Goal: Check status: Check status

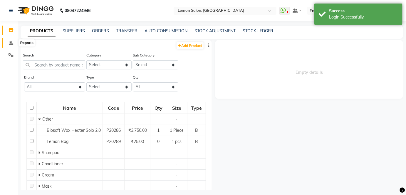
click at [10, 43] on icon at bounding box center [11, 43] width 4 height 4
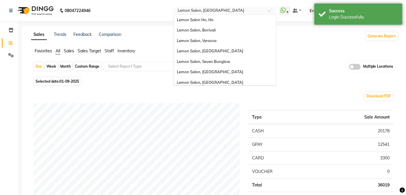
click at [276, 11] on span at bounding box center [271, 12] width 7 height 6
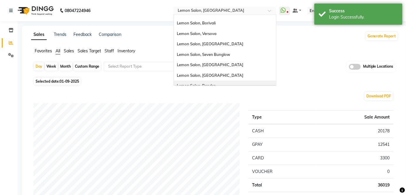
scroll to position [1, 0]
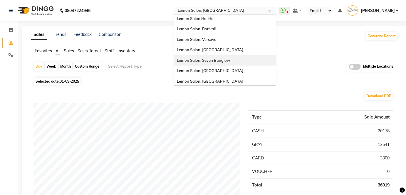
click at [230, 61] on span "Lemon Salon, Seven Bunglow" at bounding box center [203, 60] width 53 height 5
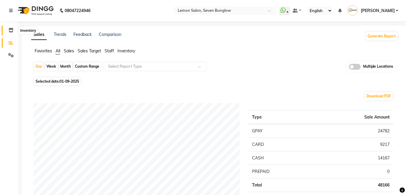
click at [10, 29] on icon at bounding box center [11, 30] width 5 height 4
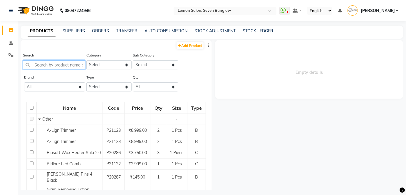
click at [51, 66] on input "text" at bounding box center [54, 64] width 62 height 9
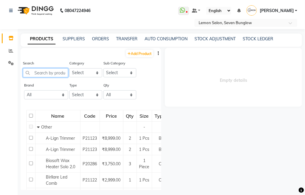
click at [44, 74] on input "text" at bounding box center [45, 72] width 45 height 9
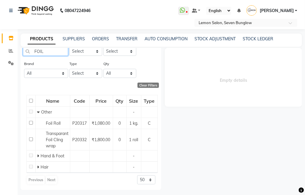
scroll to position [22, 0]
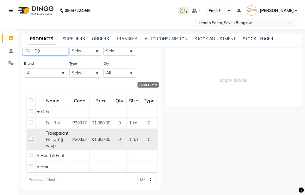
type input "F"
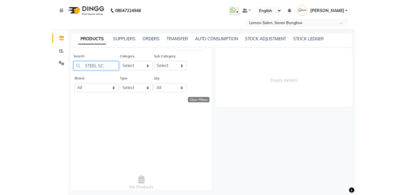
scroll to position [0, 0]
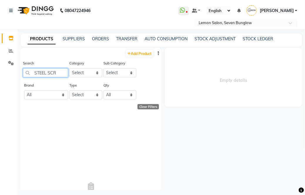
type input "STEEL SCRU"
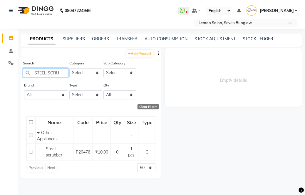
drag, startPoint x: 60, startPoint y: 73, endPoint x: 29, endPoint y: 76, distance: 30.7
click at [29, 76] on input "STEEL SCRU" at bounding box center [45, 72] width 45 height 9
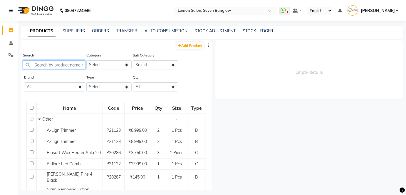
click at [58, 64] on input "text" at bounding box center [54, 64] width 62 height 9
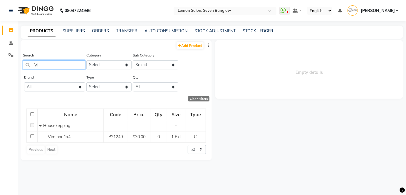
type input "V"
type input "S"
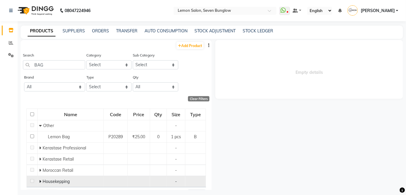
click at [39, 181] on icon at bounding box center [40, 181] width 2 height 4
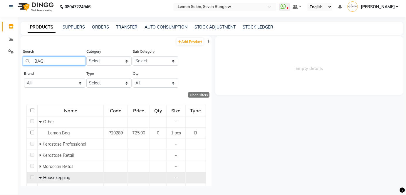
click at [48, 59] on input "BAG" at bounding box center [54, 60] width 62 height 9
type input "B"
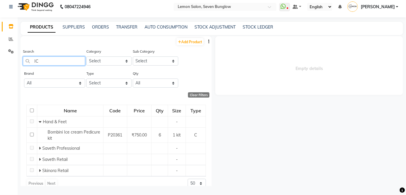
type input "I"
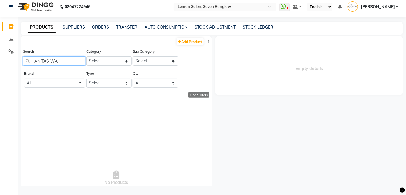
click at [59, 63] on input "ANITAS WA" at bounding box center [54, 60] width 62 height 9
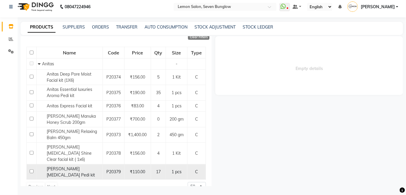
scroll to position [22, 0]
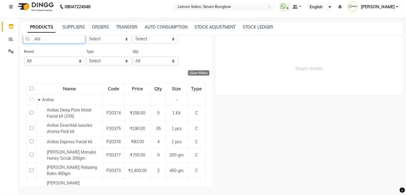
type input "A"
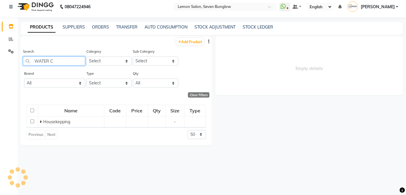
scroll to position [0, 0]
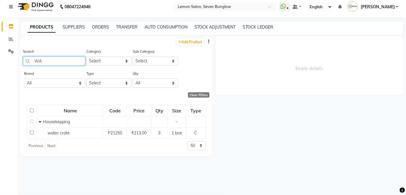
type input "W"
type input "G"
type input "C"
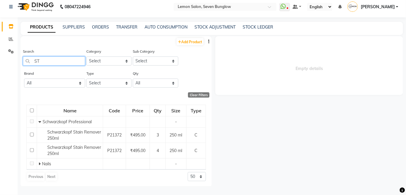
type input "S"
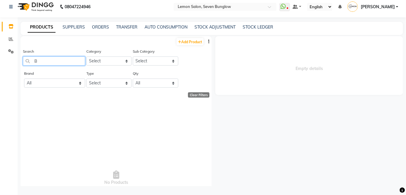
type input "B"
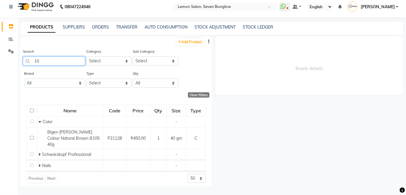
type input "1"
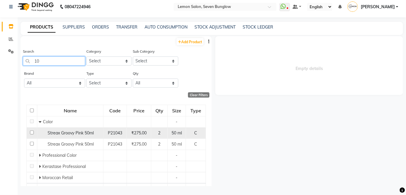
type input "1"
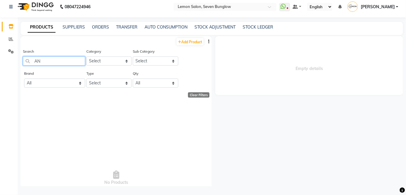
type input "A"
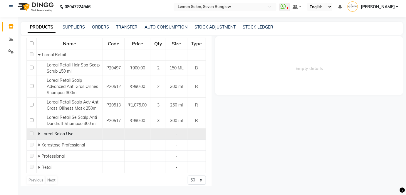
scroll to position [71, 0]
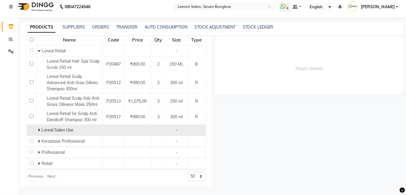
click at [38, 128] on icon at bounding box center [39, 130] width 2 height 4
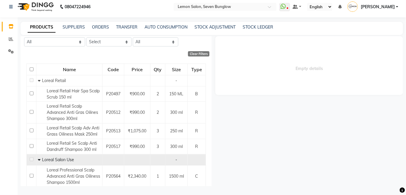
scroll to position [0, 0]
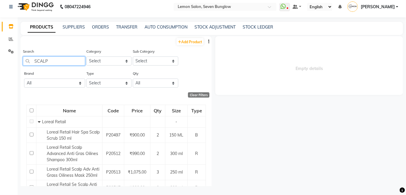
drag, startPoint x: 75, startPoint y: 144, endPoint x: 52, endPoint y: 62, distance: 85.3
click at [52, 62] on input "SCALP" at bounding box center [54, 60] width 62 height 9
type input "S"
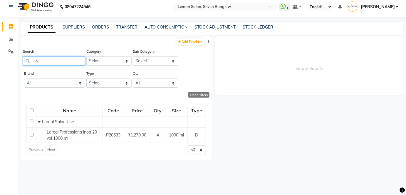
type input "I"
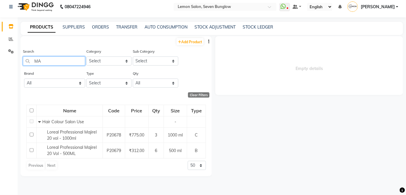
type input "M"
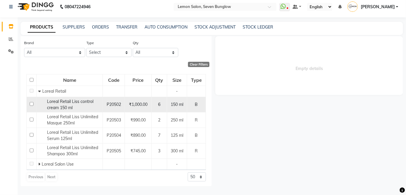
scroll to position [31, 0]
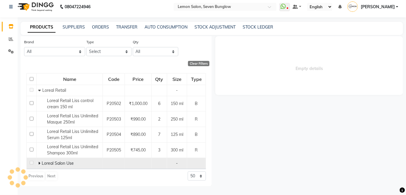
click at [39, 163] on icon at bounding box center [39, 163] width 2 height 4
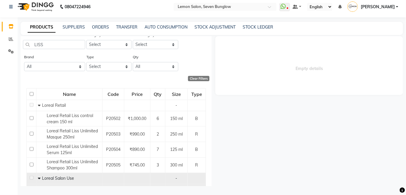
scroll to position [0, 0]
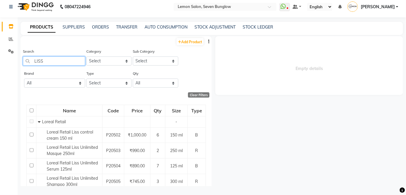
click at [56, 61] on input "LISS" at bounding box center [54, 60] width 62 height 9
type input "L"
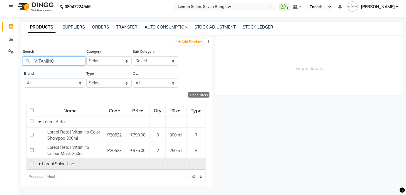
type input "VITAMINO"
click at [39, 164] on icon at bounding box center [40, 164] width 2 height 4
drag, startPoint x: 59, startPoint y: 61, endPoint x: 26, endPoint y: 60, distance: 32.4
click at [26, 60] on input "VITAMINO" at bounding box center [54, 60] width 62 height 9
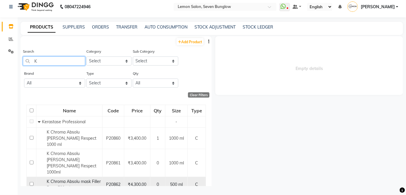
type input "K"
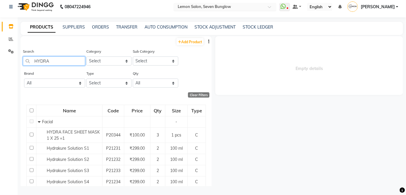
type input "HYDRA"
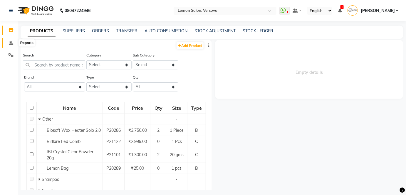
click at [13, 41] on span at bounding box center [11, 43] width 10 height 7
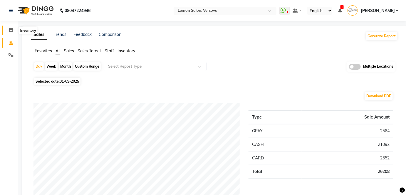
click at [13, 29] on icon at bounding box center [11, 30] width 5 height 4
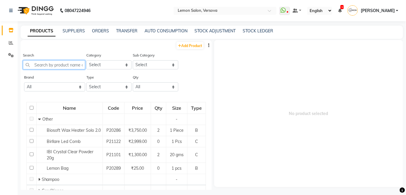
click at [56, 63] on input "text" at bounding box center [54, 64] width 62 height 9
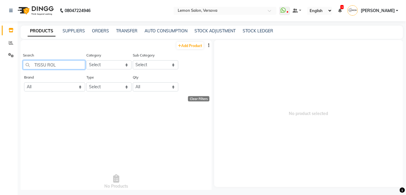
click at [54, 64] on input "TISSU ROL" at bounding box center [54, 64] width 62 height 9
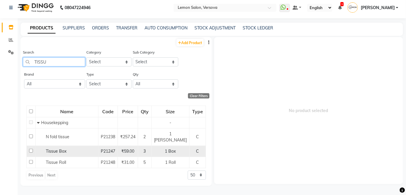
scroll to position [4, 0]
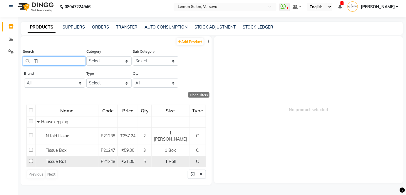
type input "T"
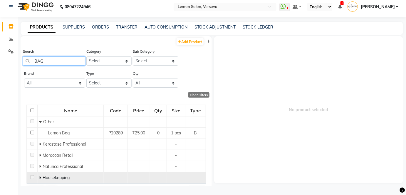
type input "BAG"
click at [38, 177] on td "Housekepping" at bounding box center [71, 177] width 66 height 11
click at [41, 177] on span at bounding box center [41, 177] width 4 height 5
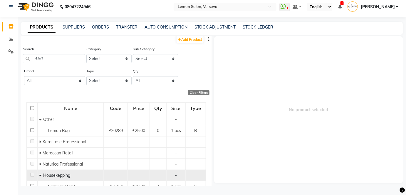
scroll to position [0, 0]
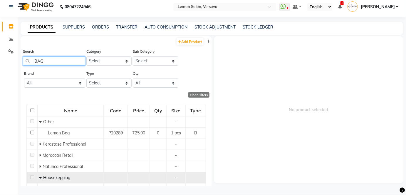
drag, startPoint x: 46, startPoint y: 60, endPoint x: 34, endPoint y: 61, distance: 12.4
click at [33, 61] on input "BAG" at bounding box center [54, 60] width 62 height 9
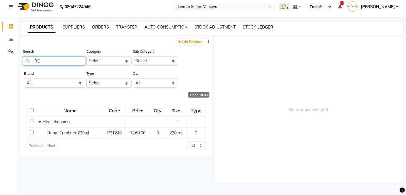
type input "R"
type input "G"
type input "A"
type input "I"
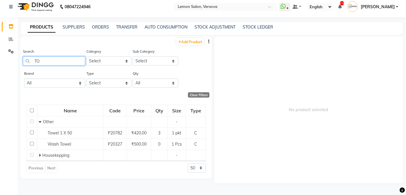
type input "T"
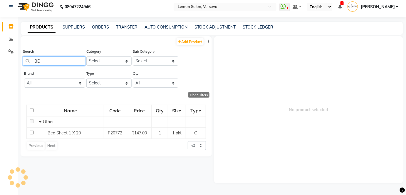
type input "B"
type input "N"
type input "G"
type input "C"
type input "W"
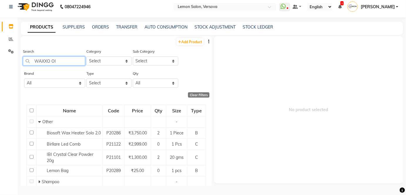
type input "WAXXO OIL"
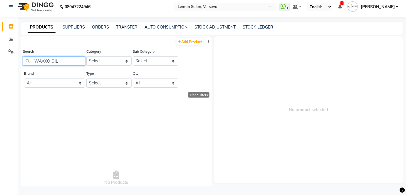
drag, startPoint x: 62, startPoint y: 58, endPoint x: 29, endPoint y: 60, distance: 33.0
click at [29, 60] on input "WAXXO OIL" at bounding box center [54, 60] width 62 height 9
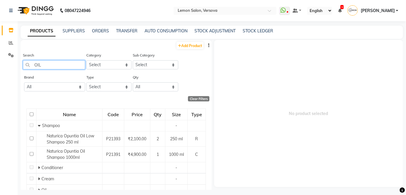
click at [45, 63] on input "OIL" at bounding box center [54, 64] width 62 height 9
type input "O"
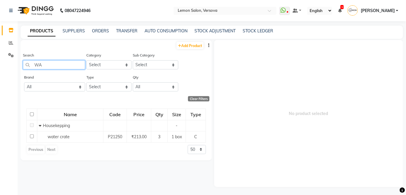
type input "W"
type input "H"
type input "S"
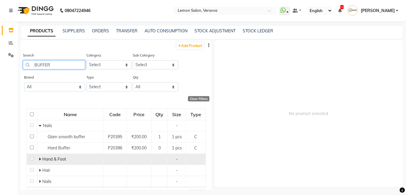
type input "BUFFER"
click at [39, 158] on icon at bounding box center [40, 159] width 2 height 4
drag, startPoint x: 53, startPoint y: 64, endPoint x: 34, endPoint y: 65, distance: 19.2
click at [34, 65] on input "BUFFER" at bounding box center [54, 64] width 62 height 9
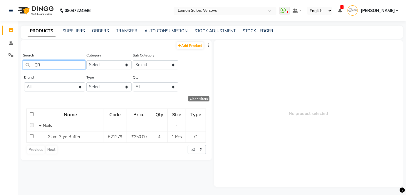
type input "G"
type input "S"
type input "F"
type input "C"
type input "O"
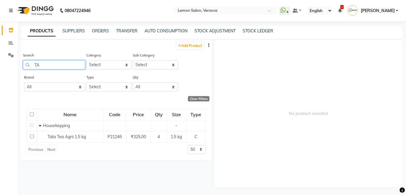
type input "T"
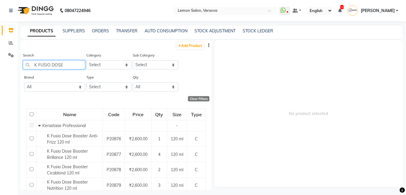
drag, startPoint x: 63, startPoint y: 63, endPoint x: 46, endPoint y: 66, distance: 17.1
click at [46, 66] on input "K FUSIO DOSE" at bounding box center [54, 64] width 62 height 9
type input "K"
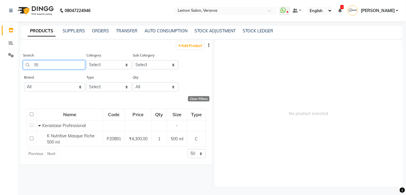
type input "R"
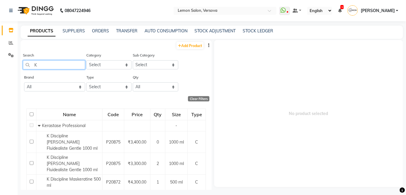
type input "K"
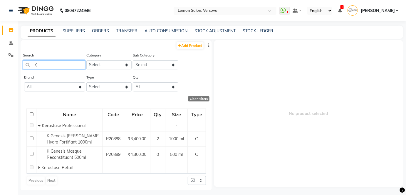
type input "K"
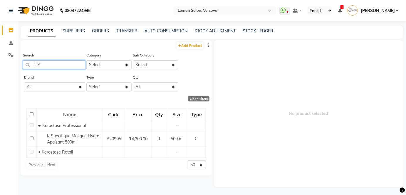
type input "H"
type input "M"
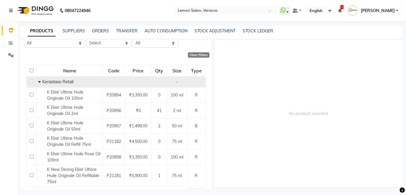
scroll to position [53, 0]
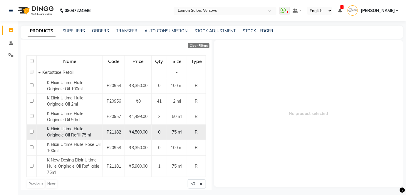
type input "ELIXIR"
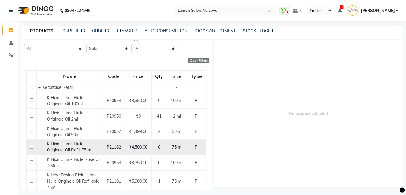
click at [107, 131] on tbody "Kerastase Retail - K Elixir Ultime Huile Originale Oil 100ml P20954 ₹3,350.00 0…" at bounding box center [116, 137] width 179 height 110
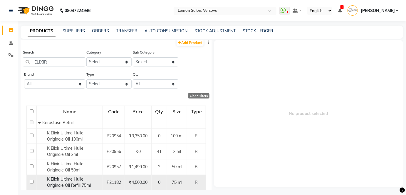
scroll to position [0, 0]
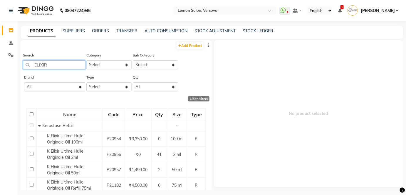
drag, startPoint x: 49, startPoint y: 65, endPoint x: 32, endPoint y: 65, distance: 17.1
click at [32, 65] on input "ELIXIR" at bounding box center [54, 64] width 62 height 9
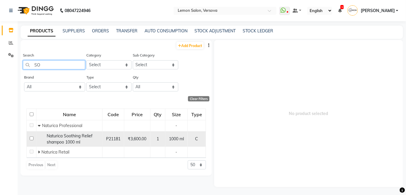
type input "S"
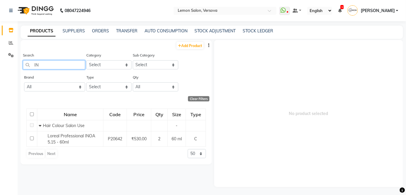
type input "I"
type input "C"
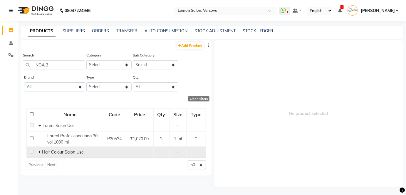
click at [40, 151] on icon at bounding box center [40, 152] width 2 height 4
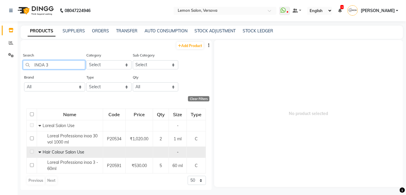
click at [54, 66] on input "INOA 3" at bounding box center [54, 64] width 62 height 9
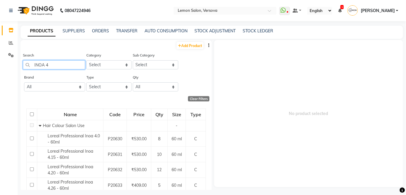
drag, startPoint x: 144, startPoint y: 161, endPoint x: 51, endPoint y: 65, distance: 133.5
click at [51, 65] on input "INOA 4" at bounding box center [54, 64] width 62 height 9
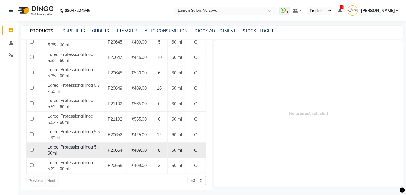
scroll to position [22, 0]
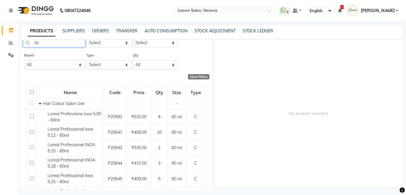
type input "I"
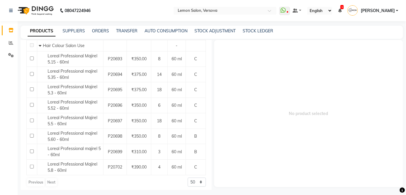
scroll to position [0, 0]
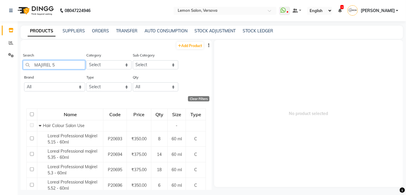
click at [59, 64] on input "MAJIREL 5" at bounding box center [54, 64] width 62 height 9
type input "M"
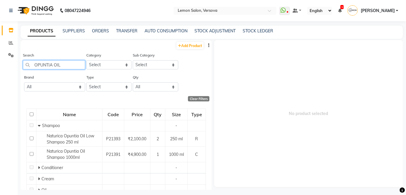
click at [31, 64] on input "OPUNTIA OIL" at bounding box center [54, 64] width 62 height 9
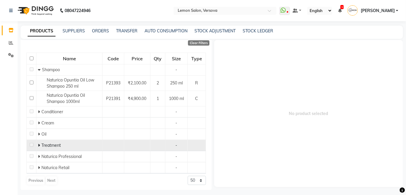
scroll to position [56, 0]
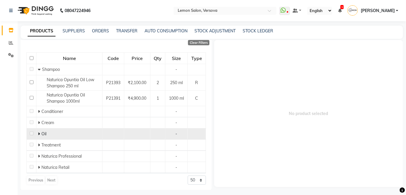
click at [38, 133] on icon at bounding box center [39, 134] width 2 height 4
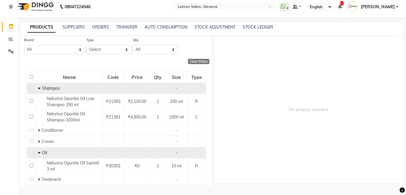
scroll to position [0, 0]
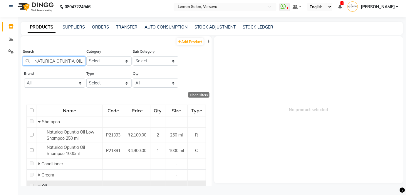
click at [81, 60] on input "NATURICA OPUNTIA OIL" at bounding box center [54, 60] width 62 height 9
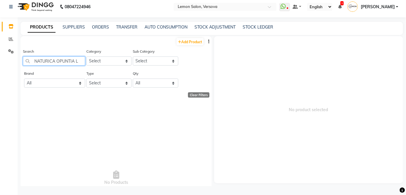
click at [80, 61] on input "NATURICA OPUNTIA L" at bounding box center [54, 60] width 62 height 9
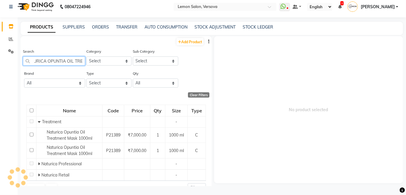
scroll to position [0, 9]
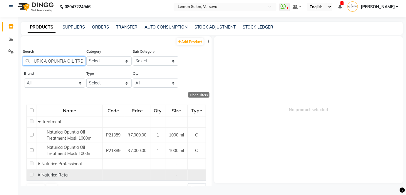
type input "NATURICA OPUNTIA OIL TRE"
click at [39, 174] on icon at bounding box center [39, 175] width 2 height 4
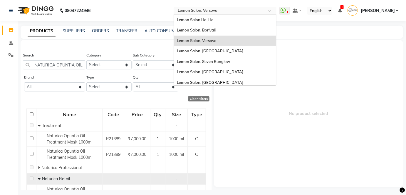
click at [276, 9] on span at bounding box center [271, 12] width 7 height 6
click at [234, 18] on div "Lemon Salon Ho, Ho" at bounding box center [225, 20] width 102 height 11
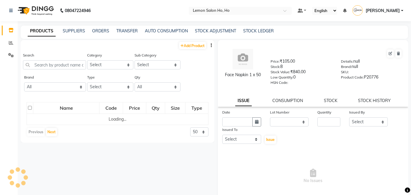
select select
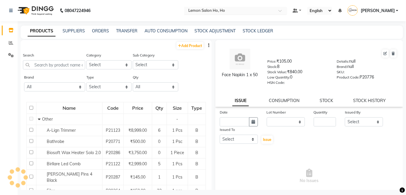
click at [286, 11] on span at bounding box center [282, 12] width 7 height 6
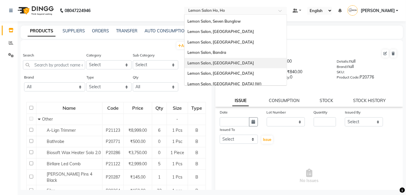
scroll to position [28, 0]
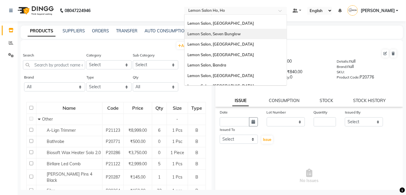
click at [220, 32] on span "Lemon Salon, Seven Bunglow" at bounding box center [214, 33] width 53 height 5
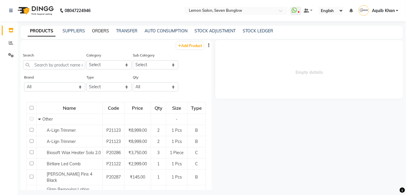
click at [98, 30] on link "ORDERS" at bounding box center [100, 30] width 17 height 5
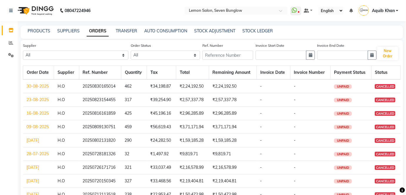
click at [39, 86] on link "30-08-2025" at bounding box center [38, 86] width 22 height 5
